Goal: Information Seeking & Learning: Learn about a topic

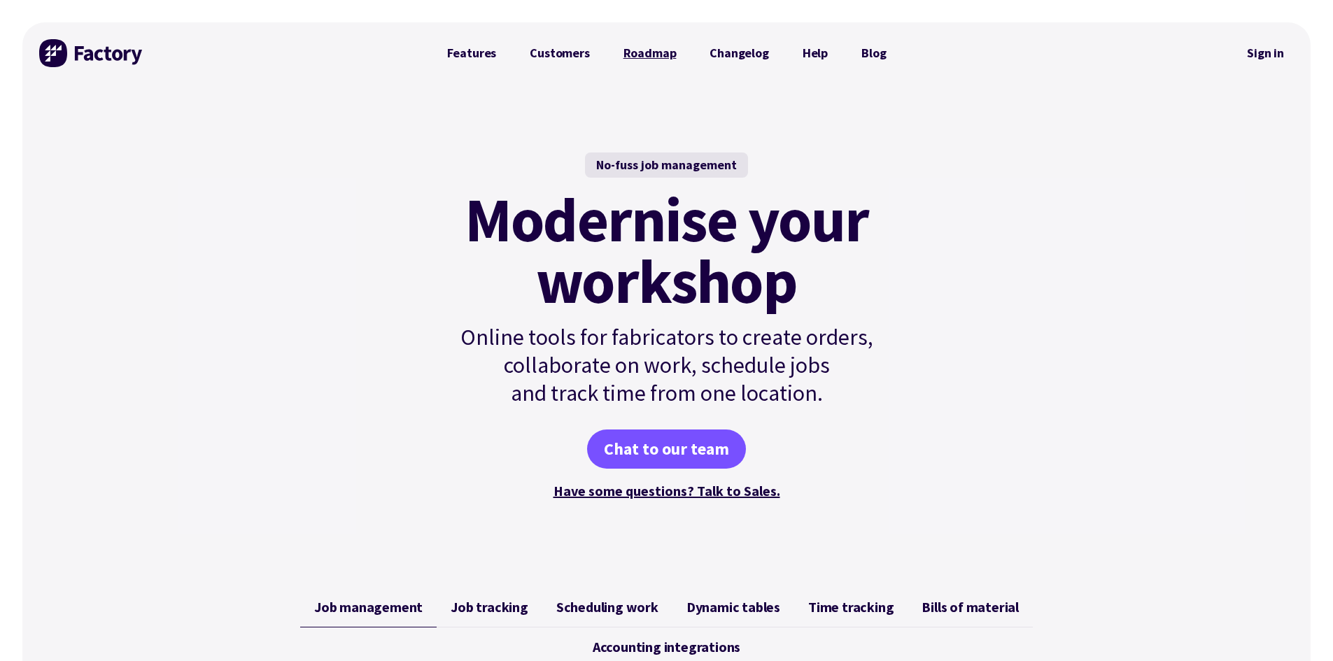
click at [663, 57] on link "Roadmap" at bounding box center [650, 53] width 87 height 28
click at [480, 56] on link "Features" at bounding box center [471, 53] width 83 height 28
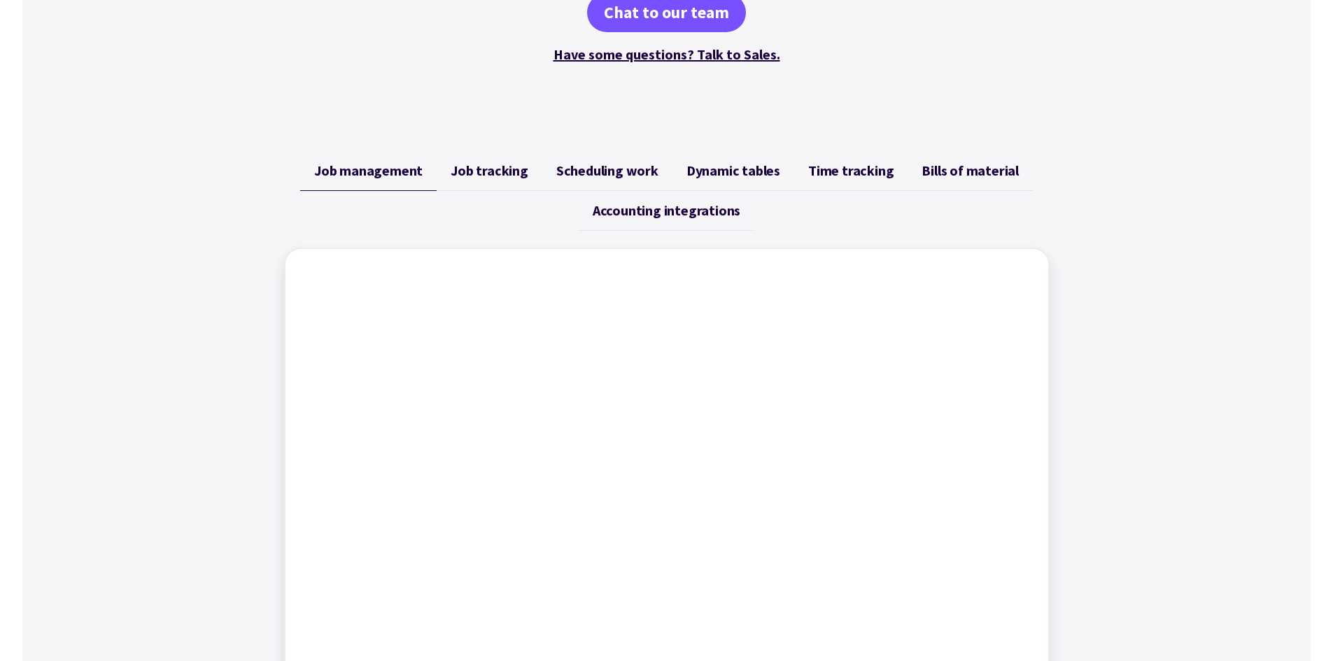
scroll to position [630, 0]
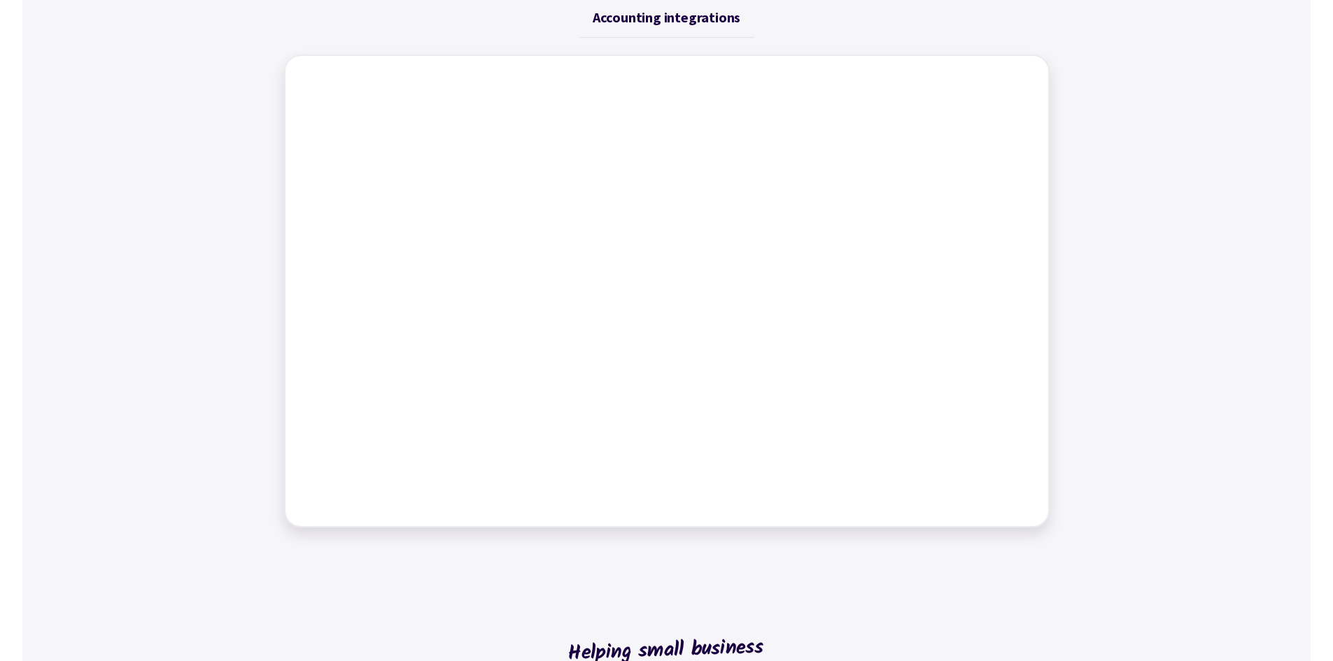
click at [1083, 72] on div "Job management Job tracking Scheduling work Dynamic tables Time tracking Bills …" at bounding box center [666, 242] width 1288 height 603
